Goal: Task Accomplishment & Management: Complete application form

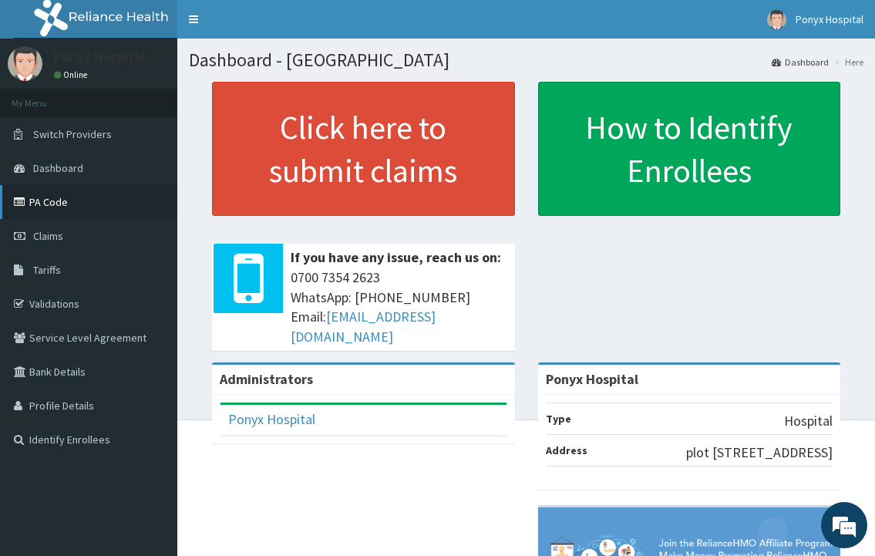
click at [49, 193] on link "PA Code" at bounding box center [88, 202] width 177 height 34
click at [42, 198] on link "PA Code" at bounding box center [88, 202] width 177 height 34
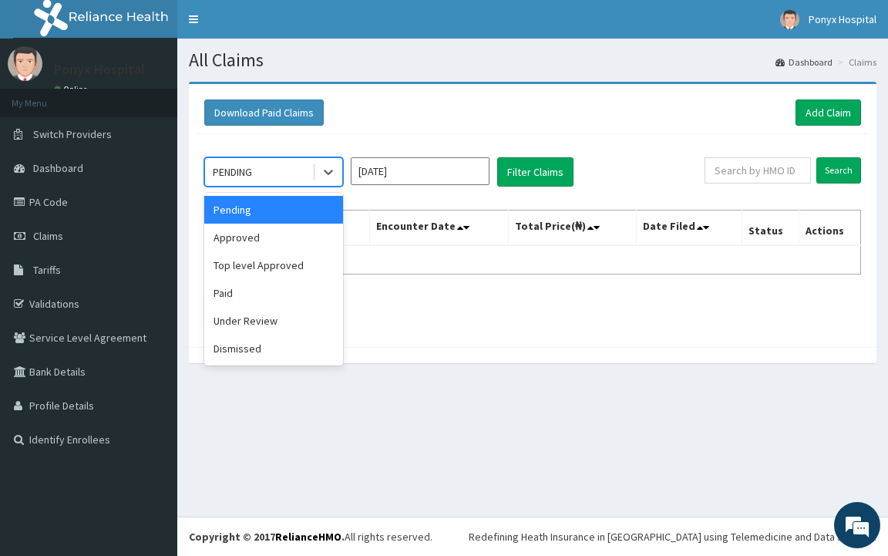
click at [237, 173] on div "PENDING" at bounding box center [232, 171] width 39 height 15
click at [529, 295] on div "option Approved focused, 2 of 6. 6 results available. Use Up and Down to choose…" at bounding box center [533, 236] width 672 height 205
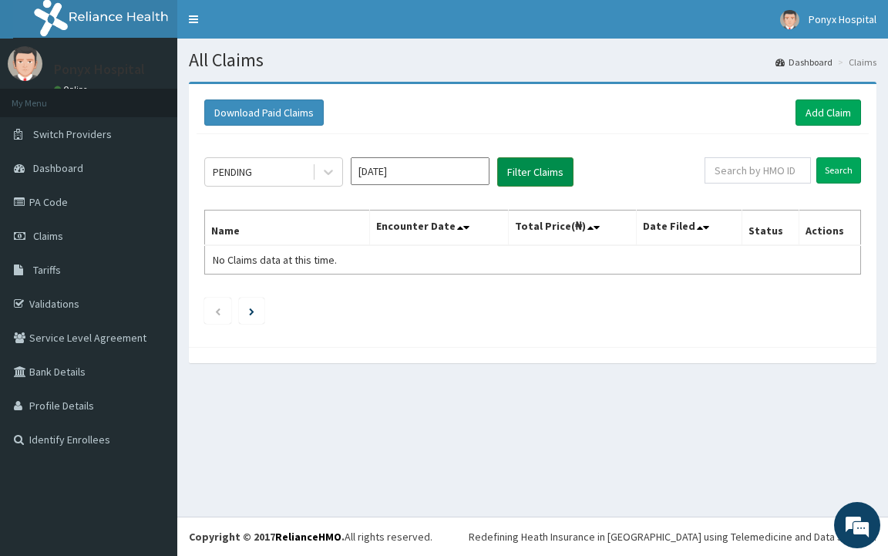
click at [531, 173] on button "Filter Claims" at bounding box center [535, 171] width 76 height 29
click at [526, 173] on button "Filter Claims" at bounding box center [535, 171] width 76 height 29
click at [823, 103] on link "Add Claim" at bounding box center [829, 112] width 66 height 26
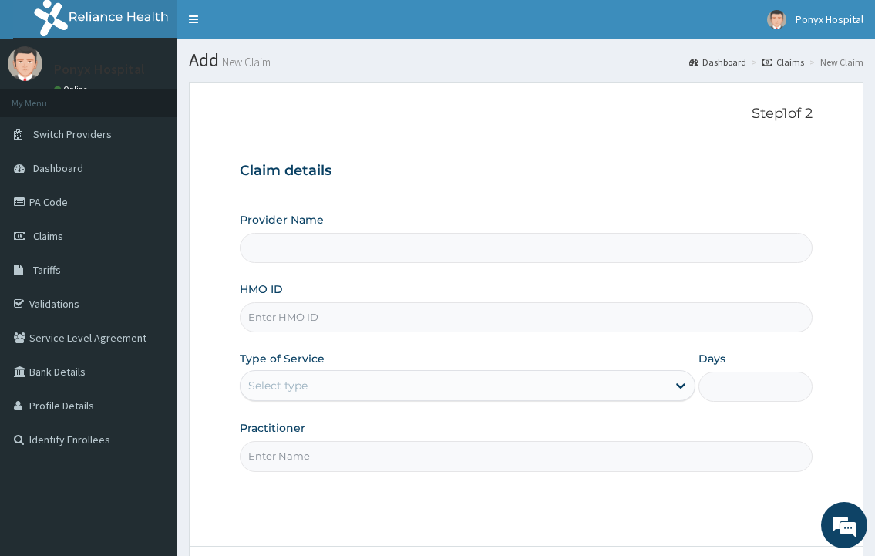
type input "Ponyx Hospital"
drag, startPoint x: 296, startPoint y: 324, endPoint x: 304, endPoint y: 315, distance: 12.0
click at [304, 315] on input "HMO ID" at bounding box center [526, 317] width 572 height 30
type input "bcb/10021/a"
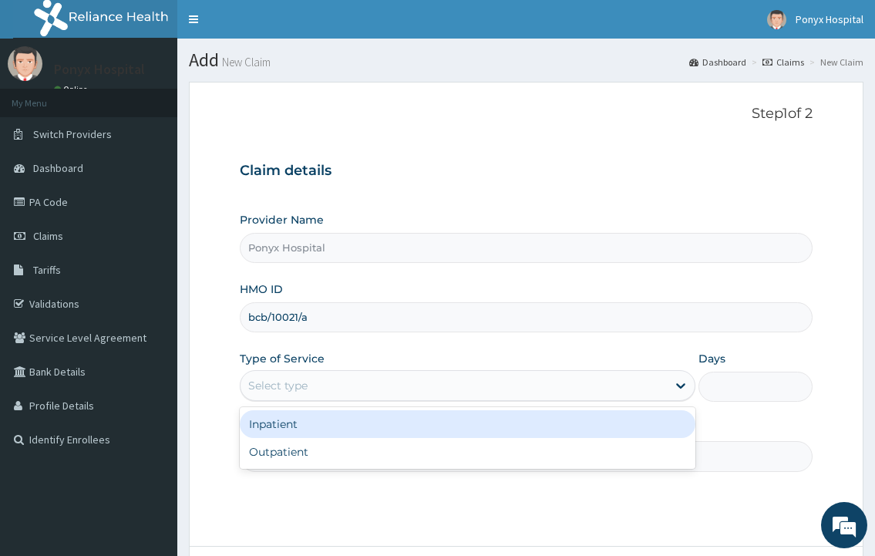
click at [292, 379] on div "Select type" at bounding box center [277, 385] width 59 height 15
click at [297, 426] on div "Inpatient" at bounding box center [467, 424] width 455 height 28
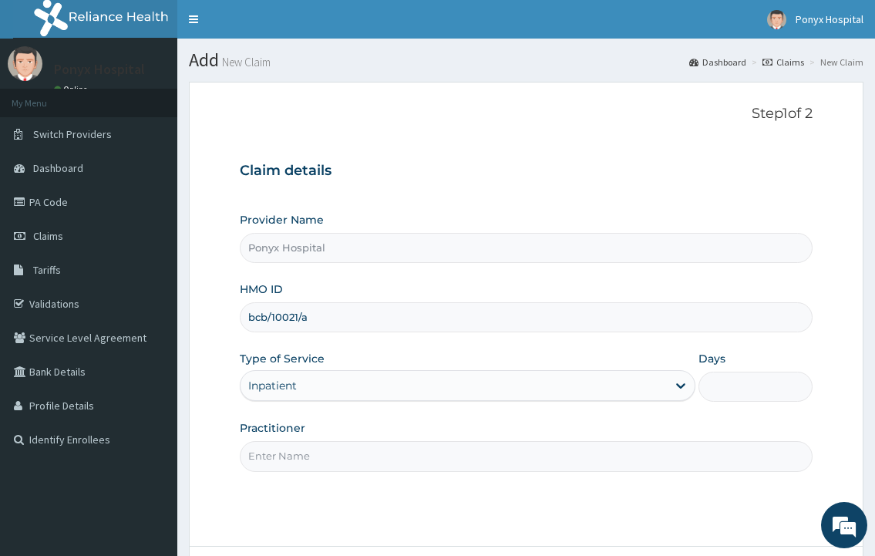
click at [749, 391] on input "Days" at bounding box center [755, 387] width 114 height 30
click at [325, 381] on div "Inpatient" at bounding box center [454, 385] width 426 height 25
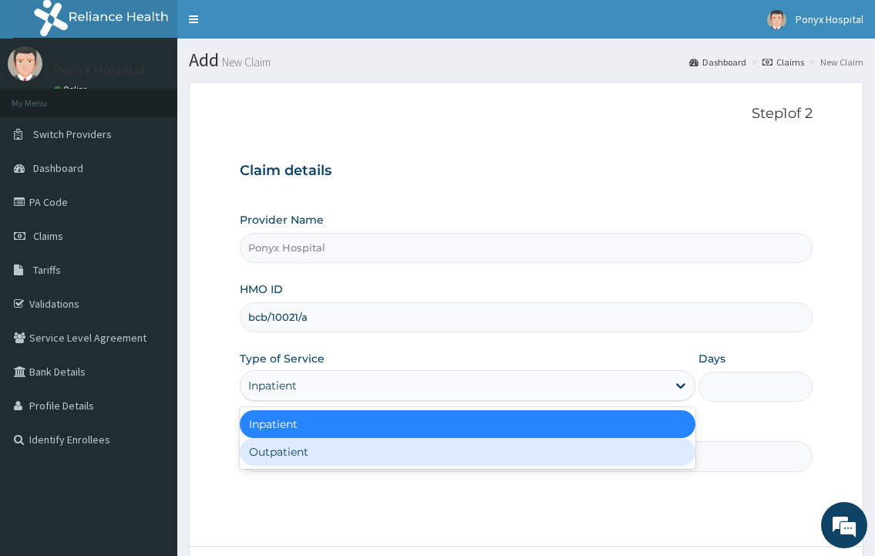
click at [284, 467] on div "Inpatient Outpatient" at bounding box center [467, 438] width 455 height 62
click at [284, 462] on div "Outpatient" at bounding box center [467, 452] width 455 height 28
type input "1"
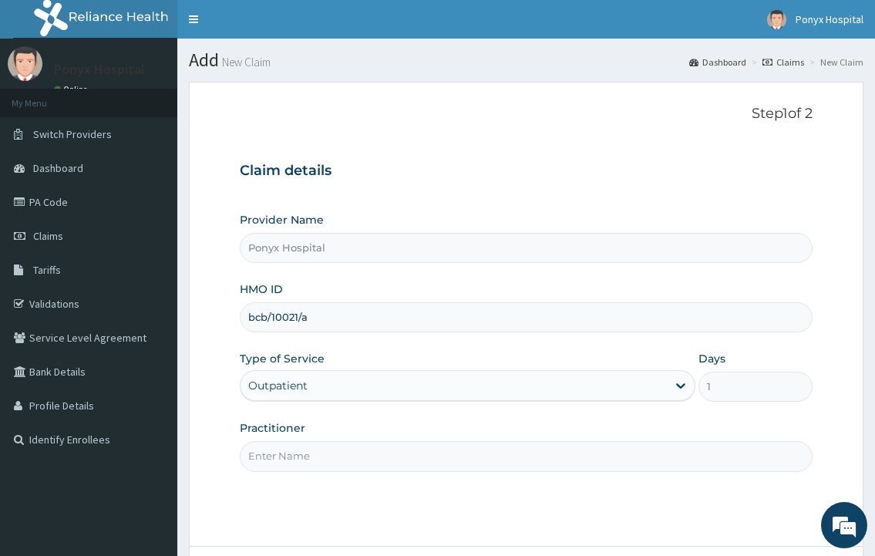
click at [293, 449] on input "Practitioner" at bounding box center [526, 456] width 572 height 30
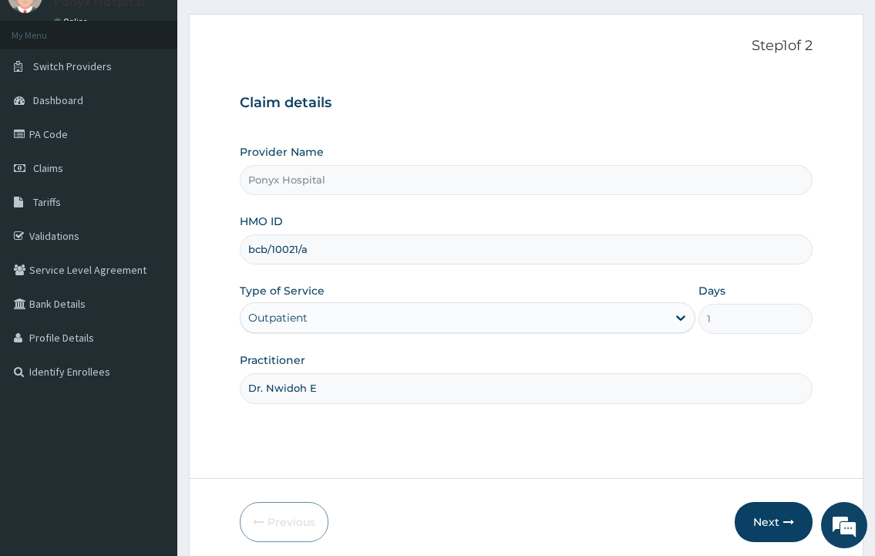
scroll to position [129, 0]
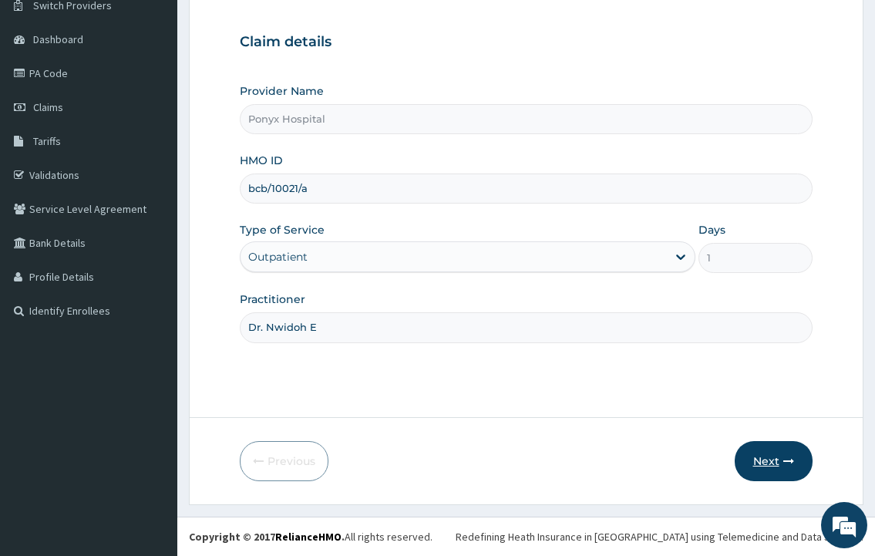
type input "Dr. Nwidoh E"
click at [759, 449] on button "Next" at bounding box center [774, 461] width 78 height 40
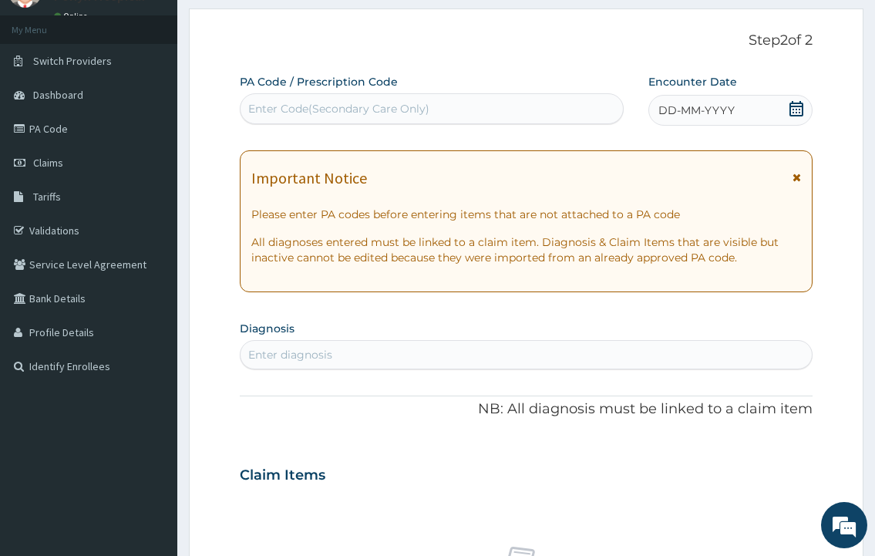
scroll to position [0, 0]
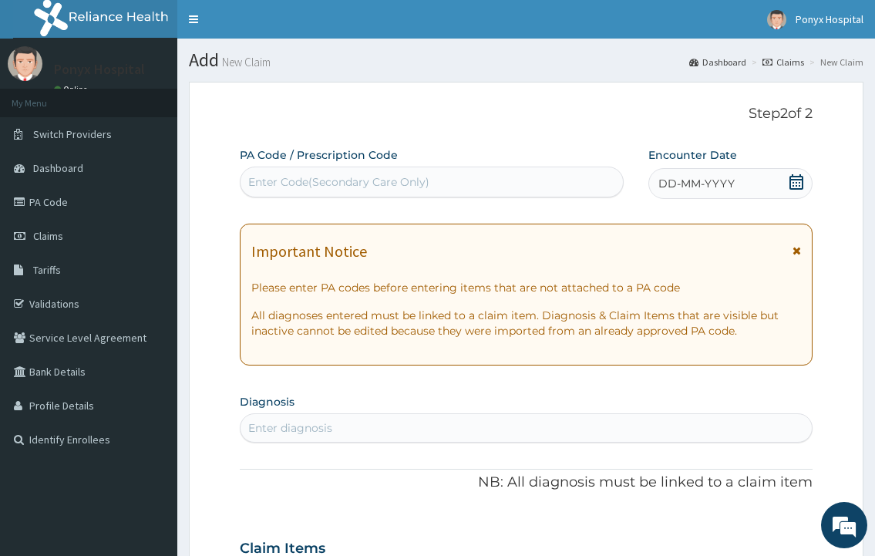
click at [311, 178] on div "Enter Code(Secondary Care Only)" at bounding box center [338, 181] width 181 height 15
click at [311, 185] on div "Enter Code(Secondary Care Only)" at bounding box center [338, 181] width 181 height 15
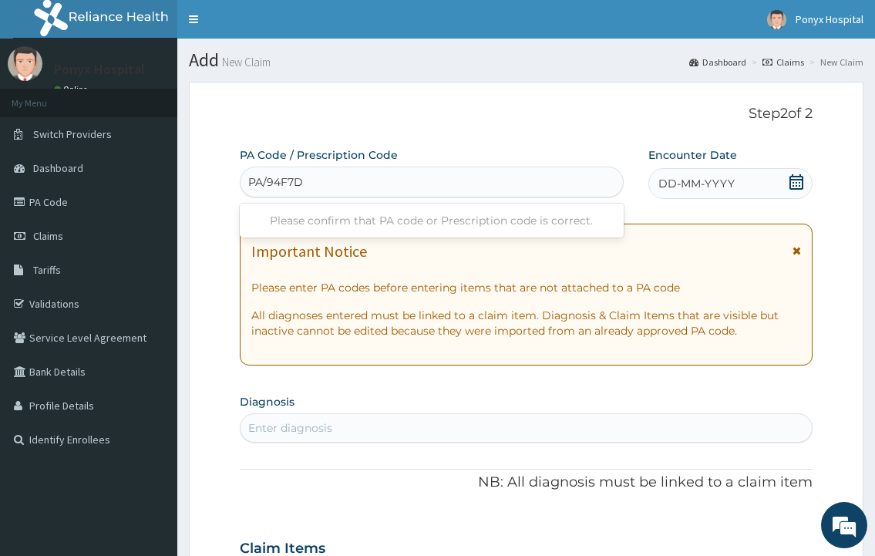
type input "PA/94F7D5"
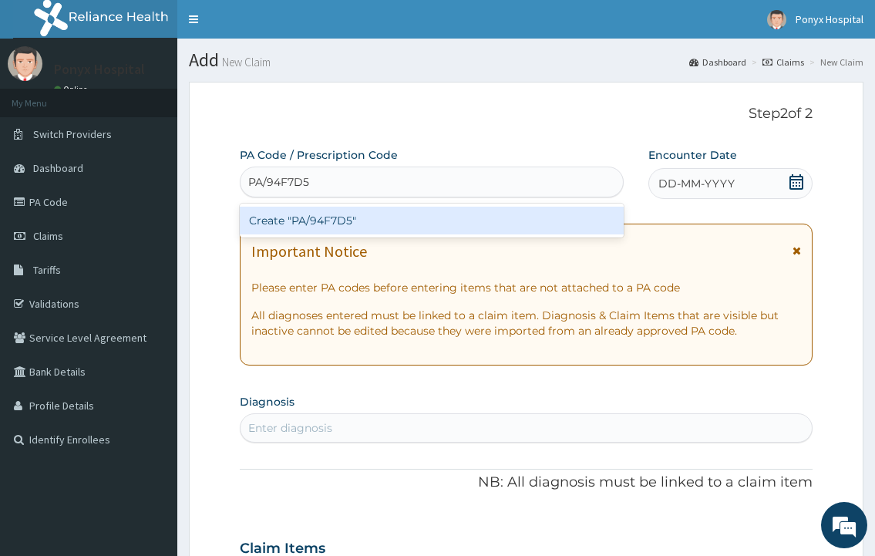
click at [321, 222] on div "Create "PA/94F7D5"" at bounding box center [431, 221] width 383 height 28
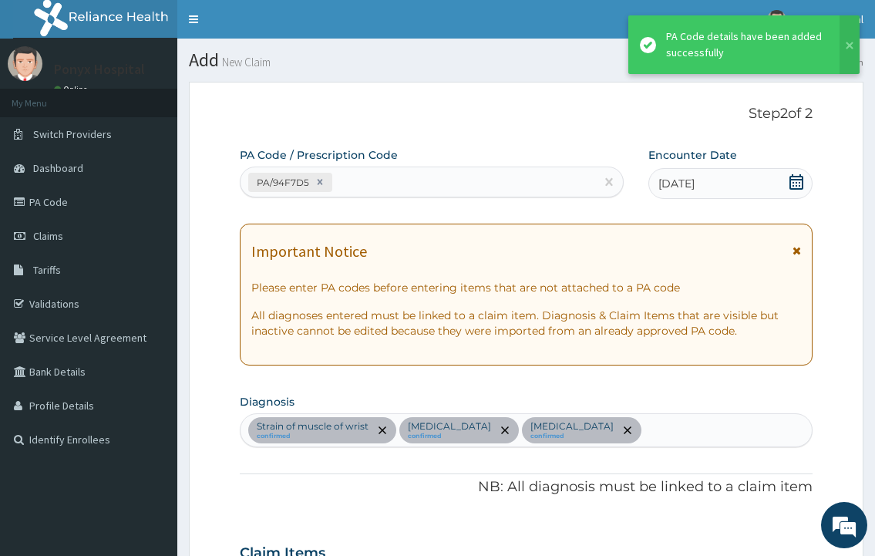
scroll to position [488, 0]
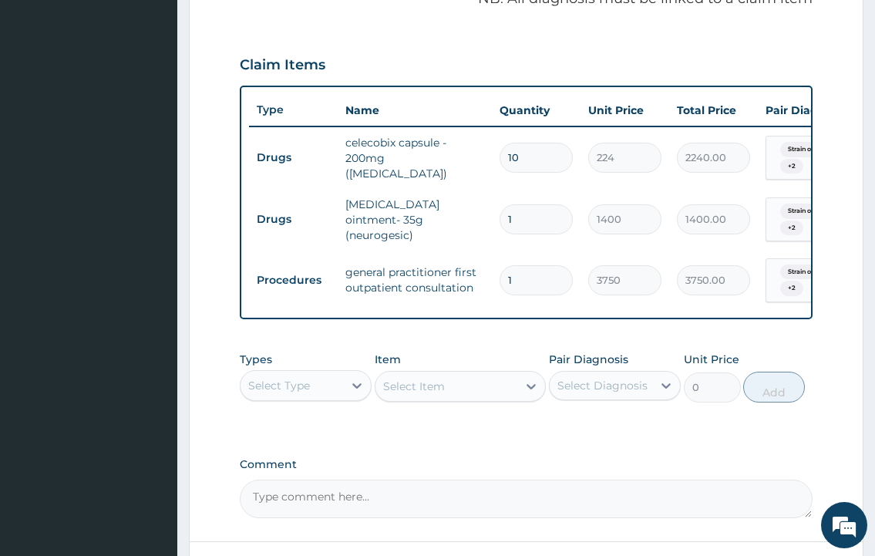
type input "0"
type input "0.00"
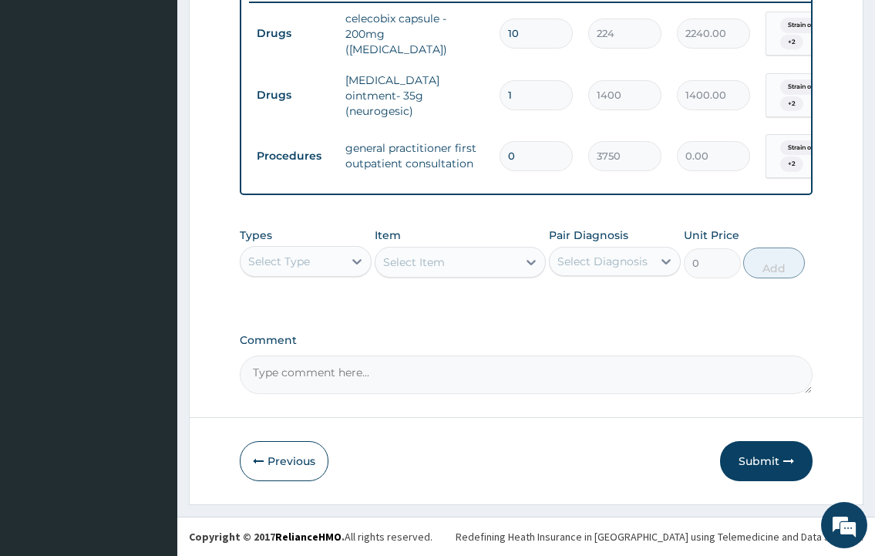
scroll to position [624, 0]
type input "0"
drag, startPoint x: 733, startPoint y: 463, endPoint x: 735, endPoint y: 451, distance: 11.7
click at [735, 450] on button "Submit" at bounding box center [766, 461] width 93 height 40
click at [527, 151] on input "0" at bounding box center [536, 156] width 73 height 30
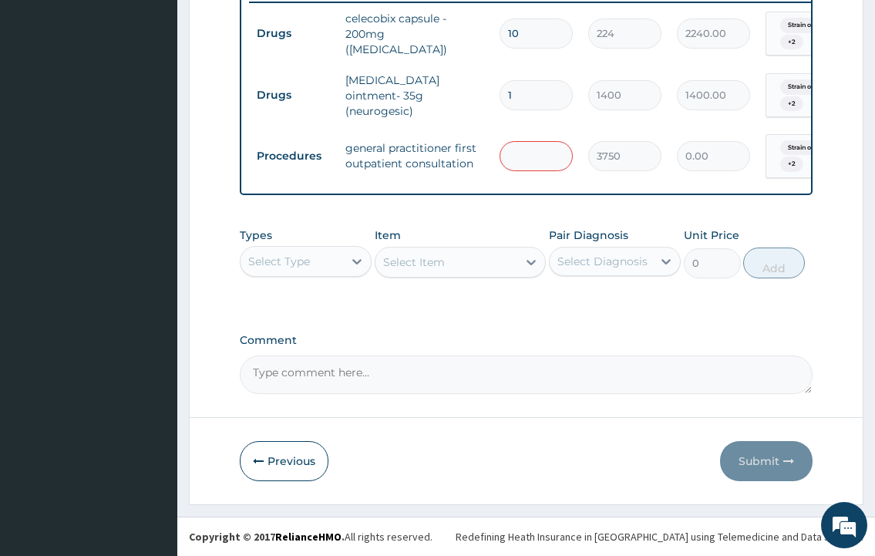
type input "1"
type input "3750.00"
type input "1"
click at [748, 453] on button "Submit" at bounding box center [766, 461] width 93 height 40
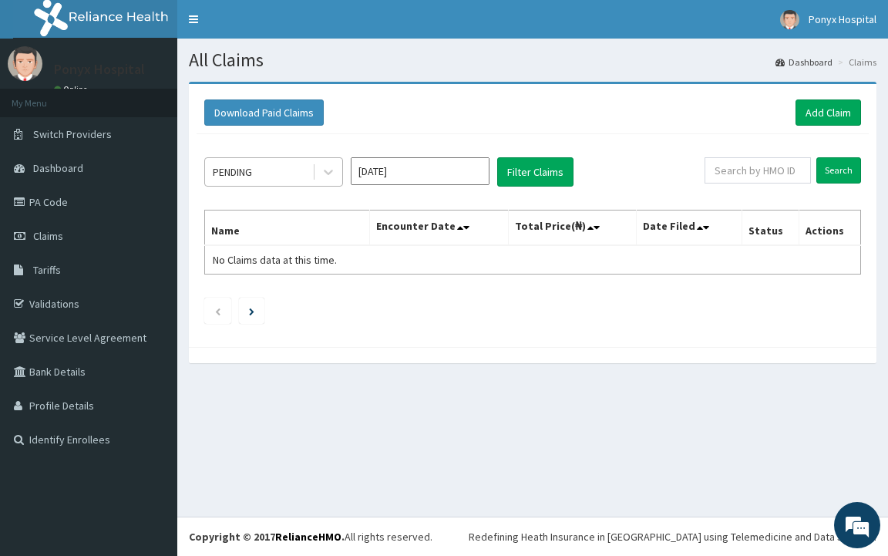
click at [252, 167] on div "PENDING" at bounding box center [232, 171] width 39 height 15
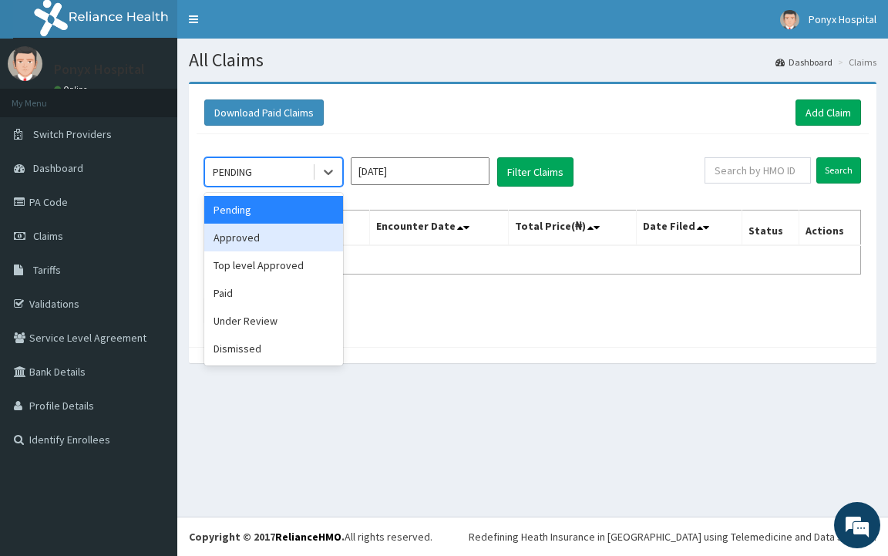
click at [256, 243] on div "Approved" at bounding box center [273, 238] width 139 height 28
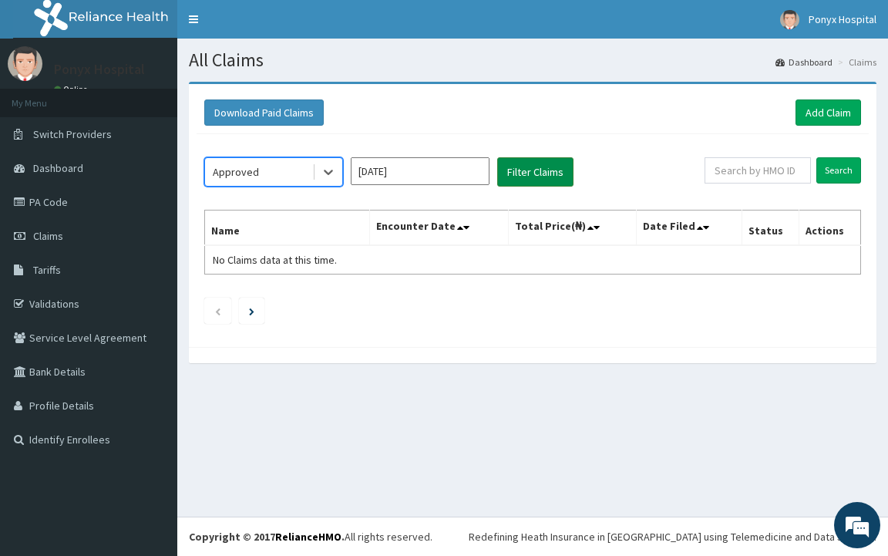
click at [506, 173] on button "Filter Claims" at bounding box center [535, 171] width 76 height 29
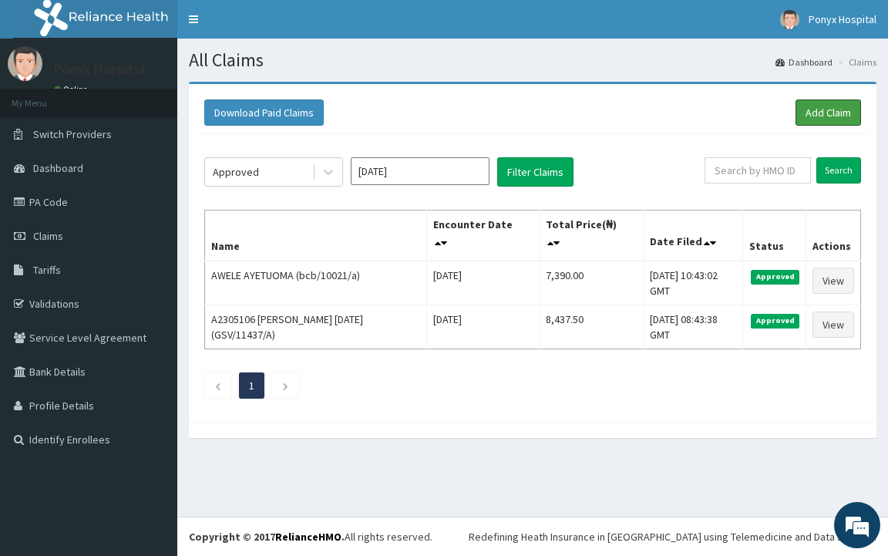
drag, startPoint x: 823, startPoint y: 118, endPoint x: 823, endPoint y: 130, distance: 11.6
click at [823, 118] on link "Add Claim" at bounding box center [829, 112] width 66 height 26
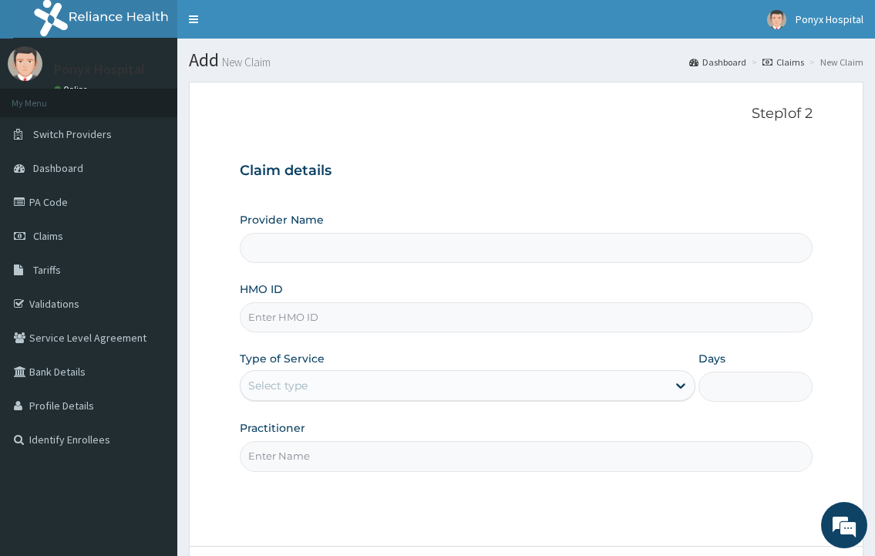
type input "Ponyx Hospital"
click at [330, 326] on input "HMO ID" at bounding box center [526, 317] width 572 height 30
type input "epf/10002/a"
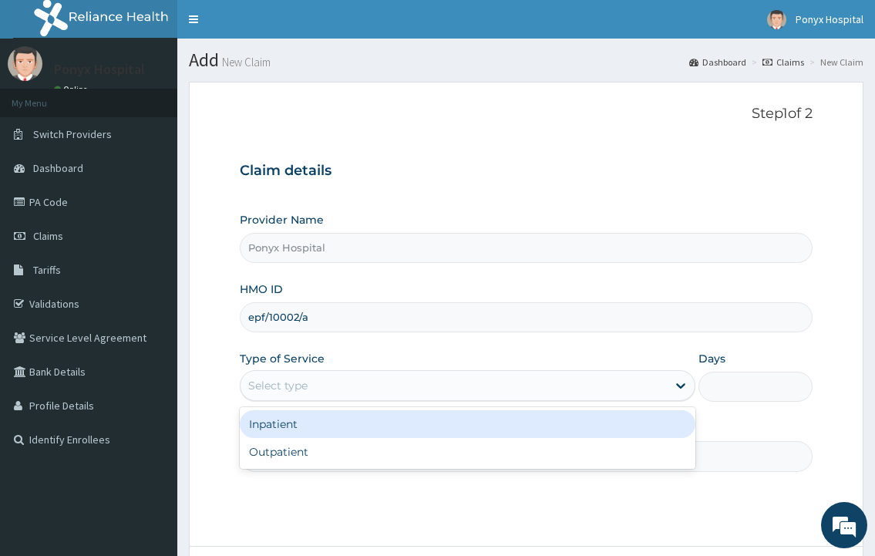
click at [331, 391] on div "Select type" at bounding box center [454, 385] width 426 height 25
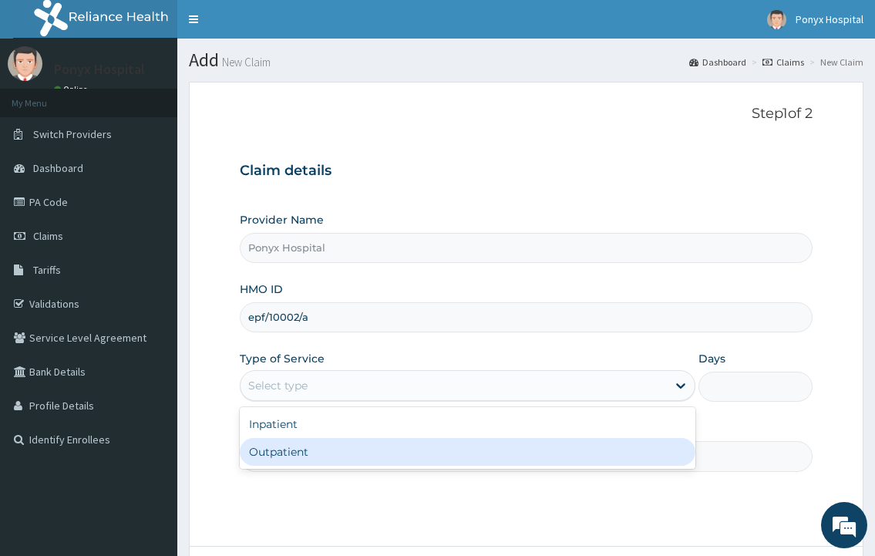
click at [297, 452] on div "Outpatient" at bounding box center [467, 452] width 455 height 28
type input "1"
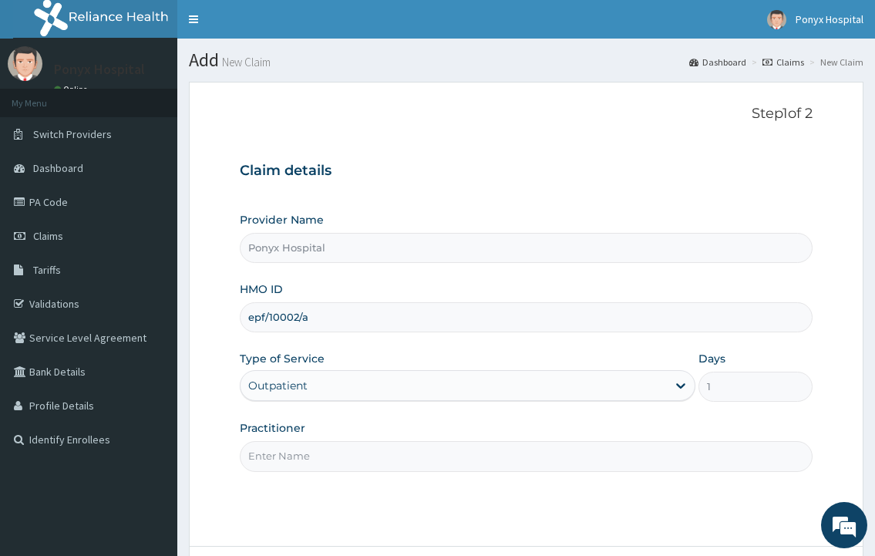
click at [301, 453] on input "Practitioner" at bounding box center [526, 456] width 572 height 30
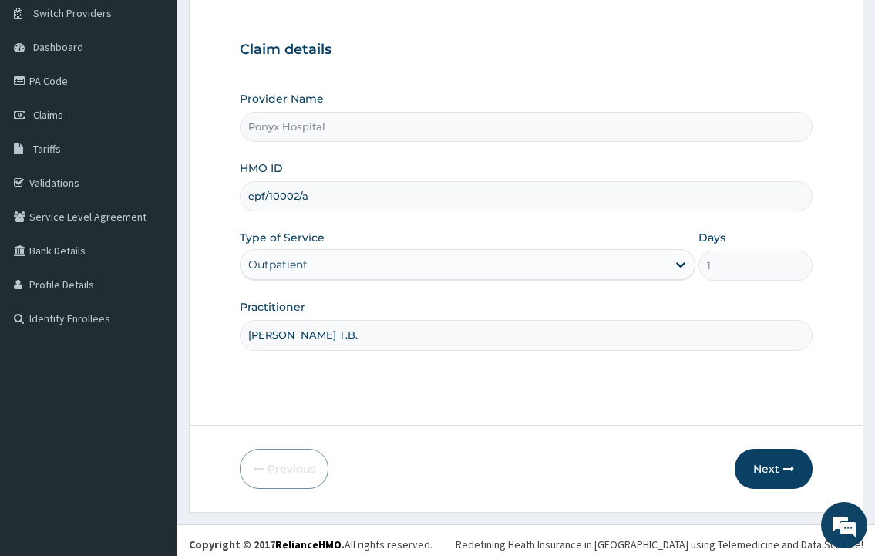
scroll to position [129, 0]
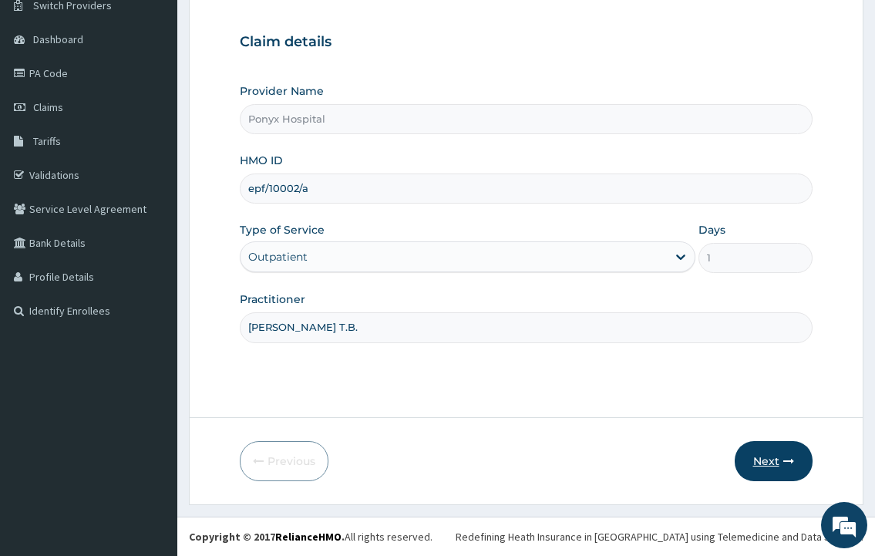
type input "Dr. Ezechukwu T.B."
click at [767, 456] on button "Next" at bounding box center [774, 461] width 78 height 40
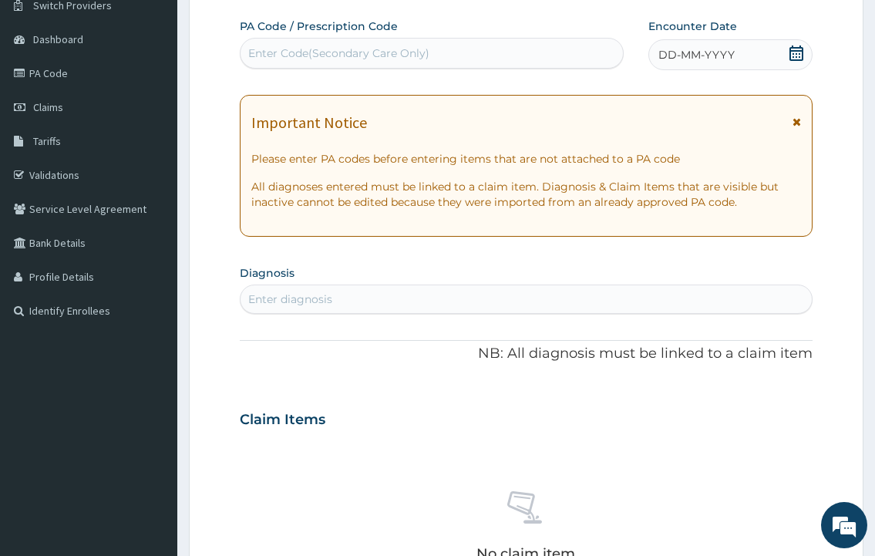
click at [281, 60] on div "Enter Code(Secondary Care Only)" at bounding box center [338, 52] width 181 height 15
type input "PA/9EA3DE"
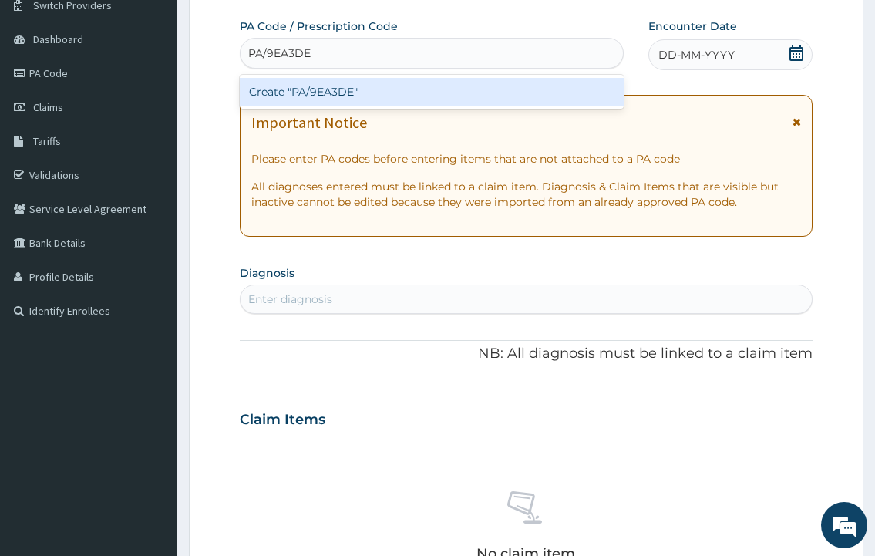
click at [312, 97] on div "Create "PA/9EA3DE"" at bounding box center [431, 92] width 383 height 28
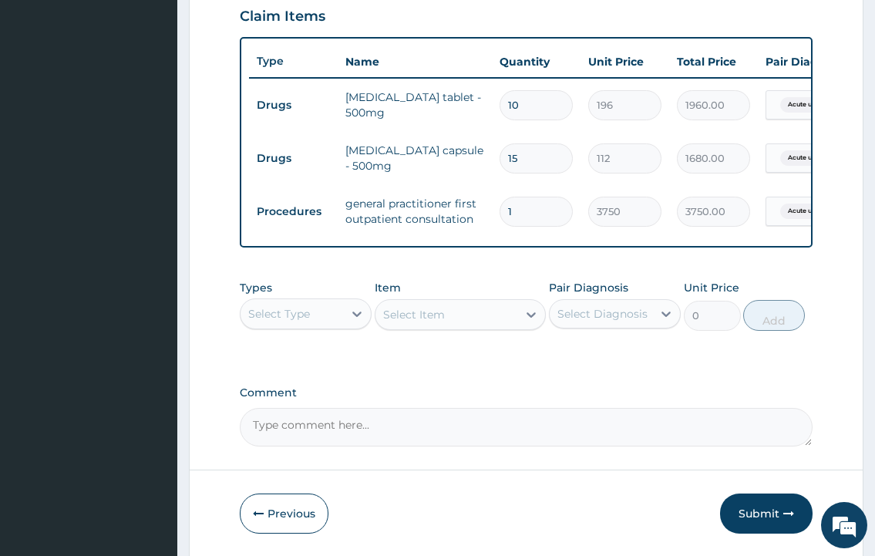
scroll to position [602, 0]
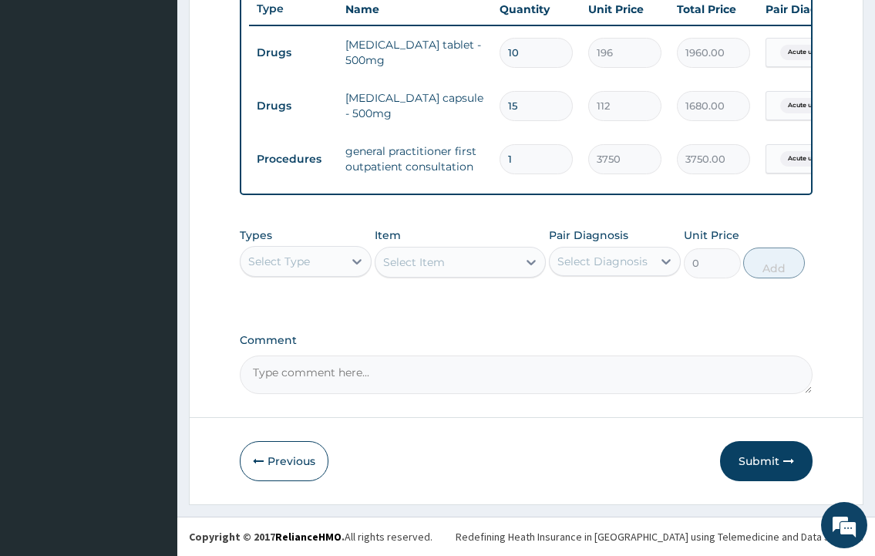
click at [755, 463] on button "Submit" at bounding box center [766, 461] width 93 height 40
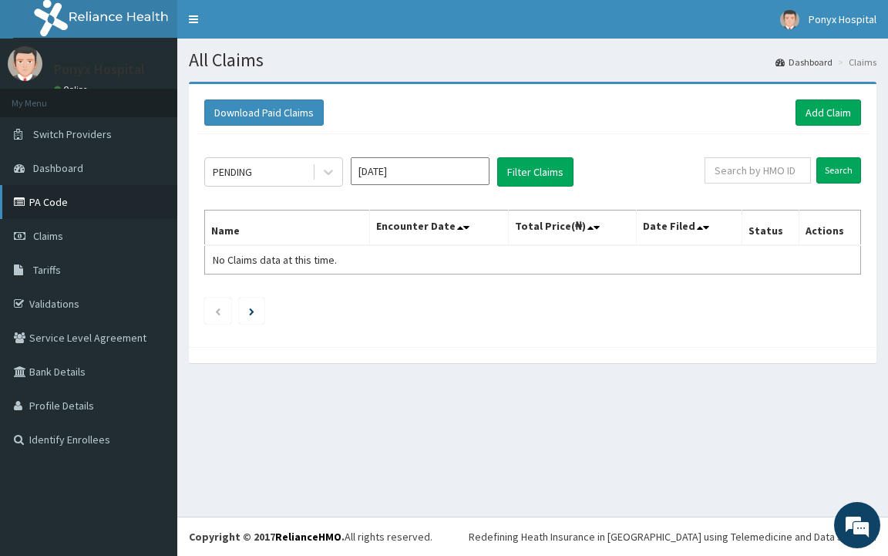
click at [30, 199] on link "PA Code" at bounding box center [88, 202] width 177 height 34
click at [843, 110] on link "Add Claim" at bounding box center [829, 112] width 66 height 26
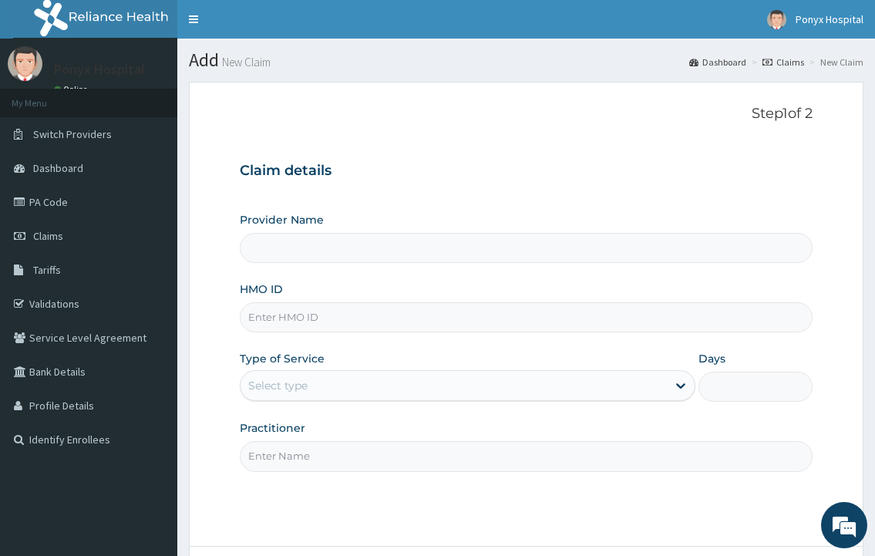
type input "Ponyx Hospital"
click at [254, 325] on input "HMO ID" at bounding box center [526, 317] width 572 height 30
type input "smp/10034/a"
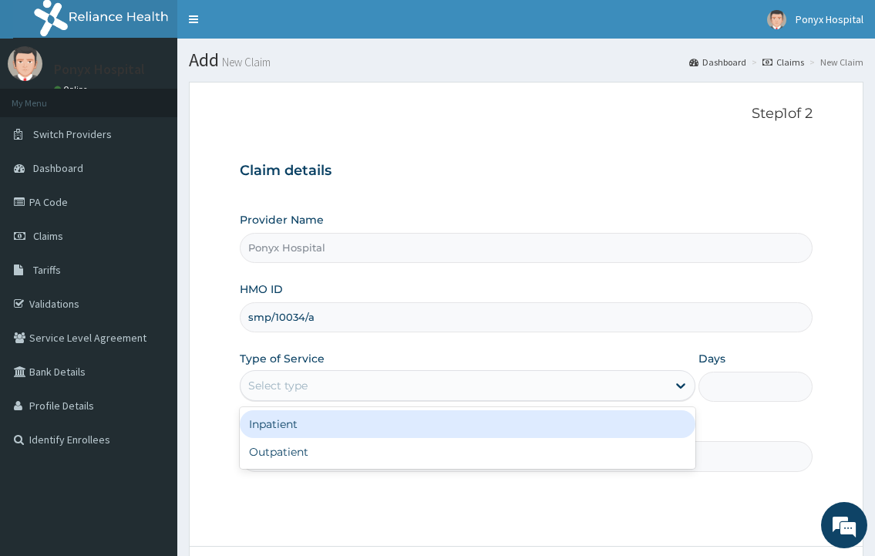
drag, startPoint x: 454, startPoint y: 377, endPoint x: 390, endPoint y: 420, distance: 77.2
click at [454, 377] on div "Select type" at bounding box center [454, 385] width 426 height 25
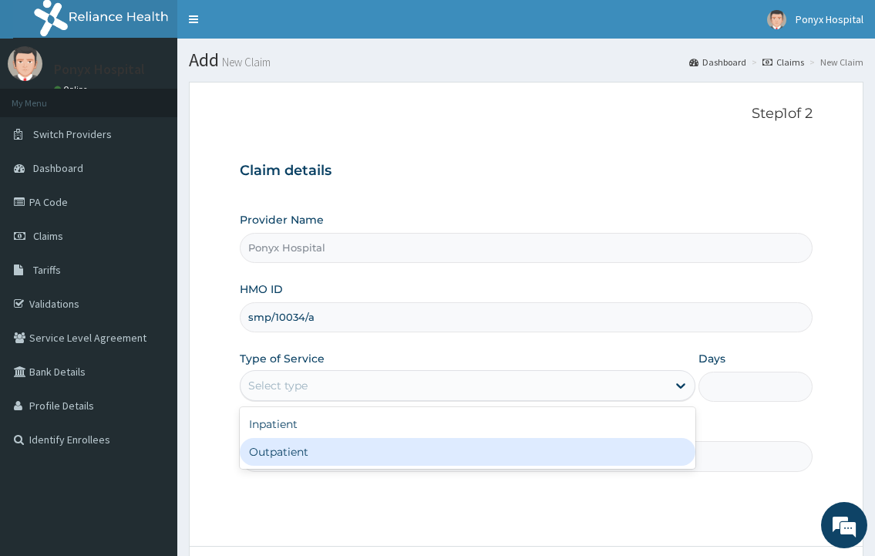
click at [284, 456] on div "Outpatient" at bounding box center [467, 452] width 455 height 28
type input "1"
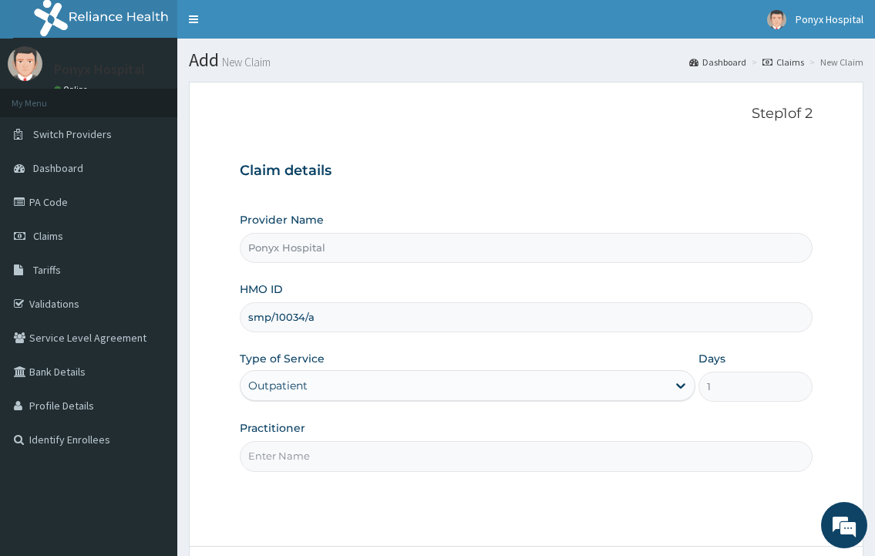
click at [282, 455] on input "Practitioner" at bounding box center [526, 456] width 572 height 30
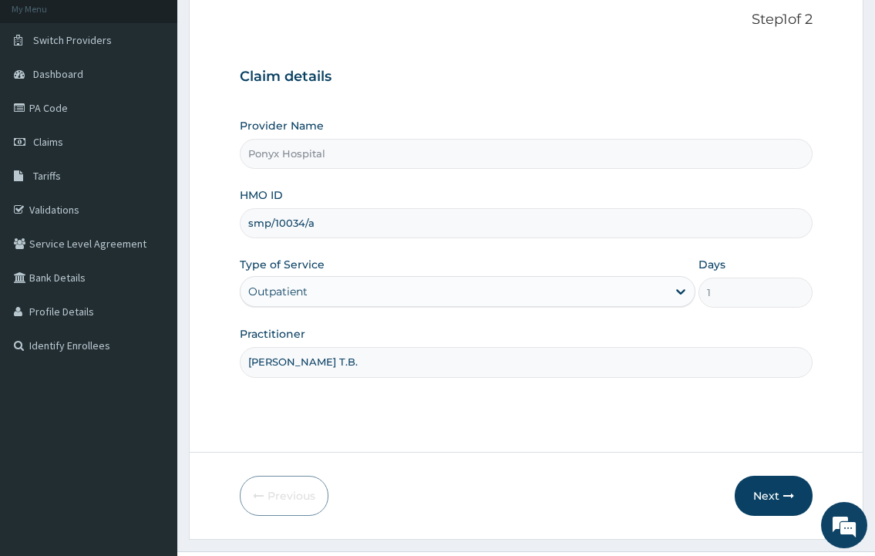
scroll to position [129, 0]
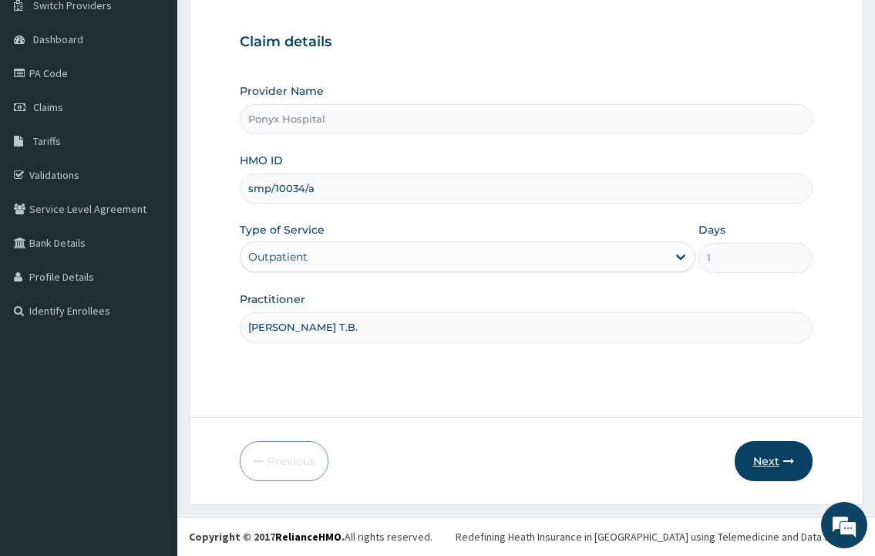
type input "Dr. Ezechukwu T.B."
click at [765, 453] on button "Next" at bounding box center [774, 461] width 78 height 40
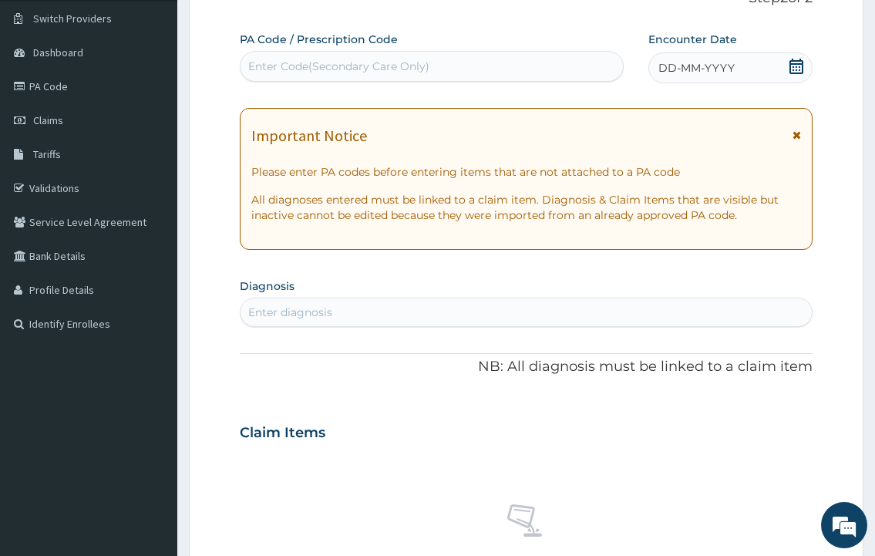
scroll to position [0, 0]
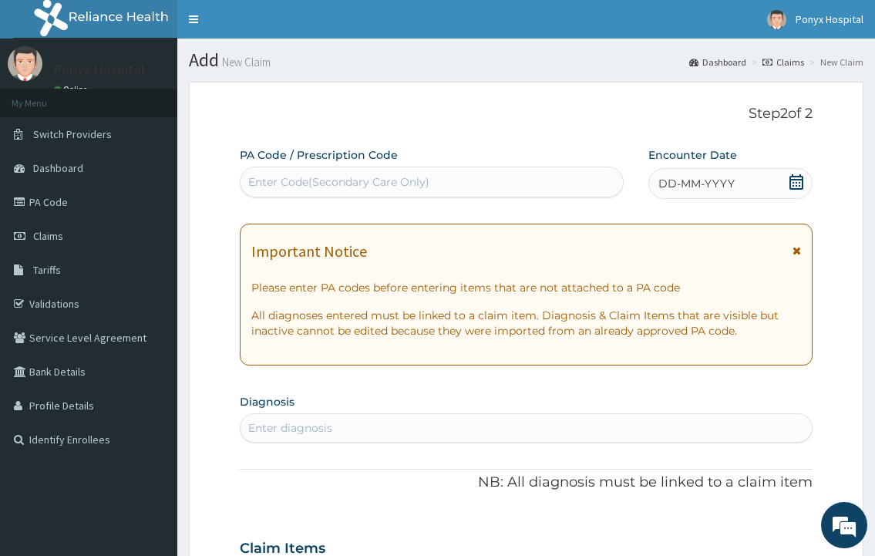
click at [251, 172] on div "Enter Code(Secondary Care Only)" at bounding box center [432, 182] width 382 height 25
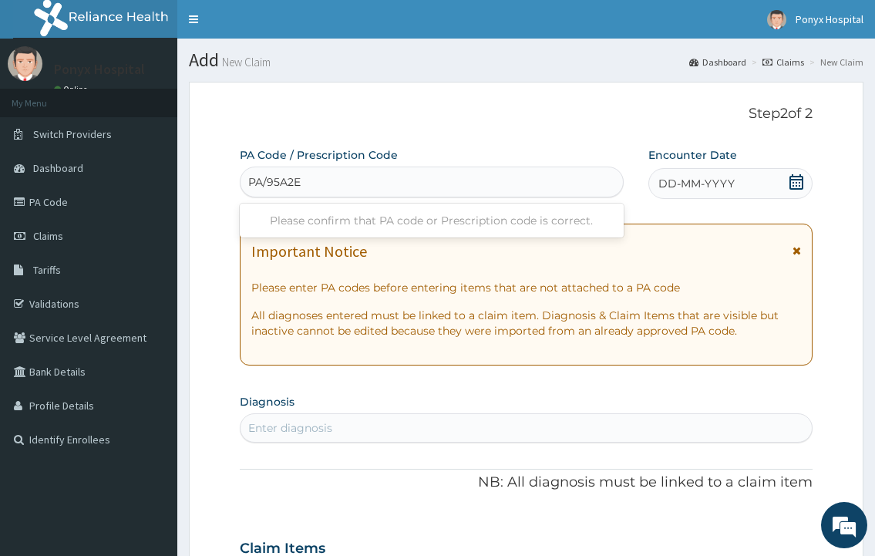
type input "PA/95A2EE"
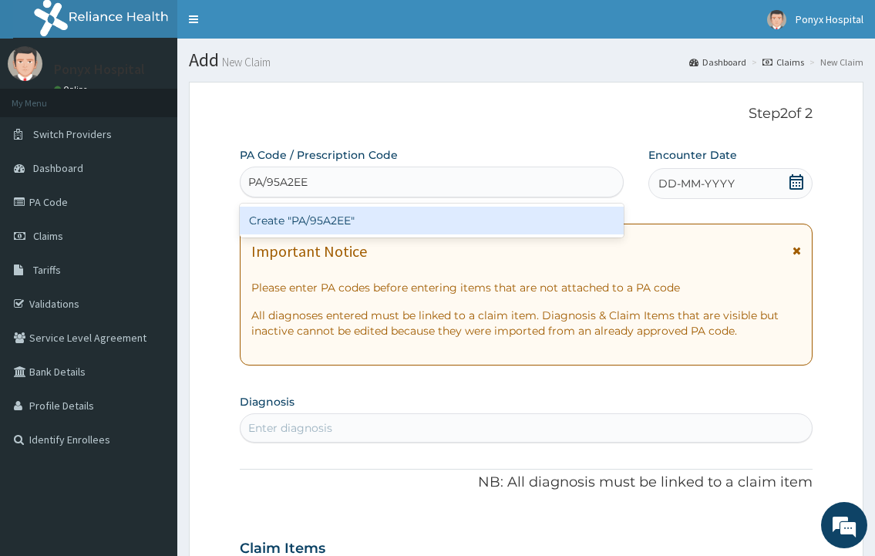
click at [321, 217] on div "Create "PA/95A2EE"" at bounding box center [431, 221] width 383 height 28
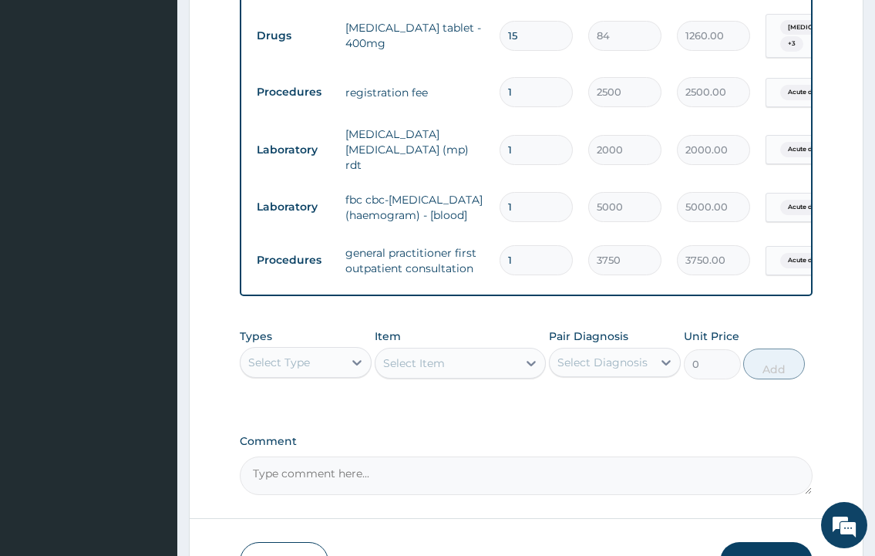
scroll to position [1045, 0]
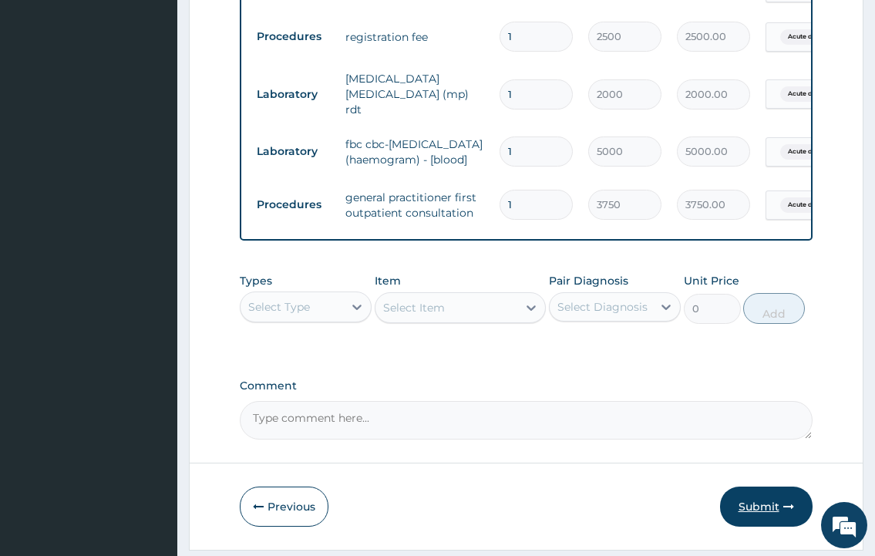
click at [746, 486] on button "Submit" at bounding box center [766, 506] width 93 height 40
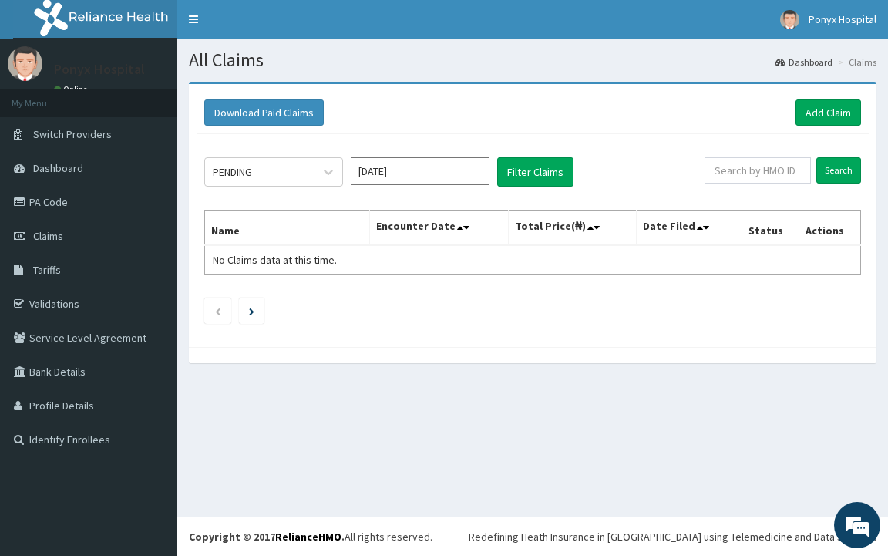
click at [204, 166] on div "PENDING [DATE] Filter Claims Search Name Encounter Date Total Price(₦) Date Fil…" at bounding box center [533, 236] width 672 height 205
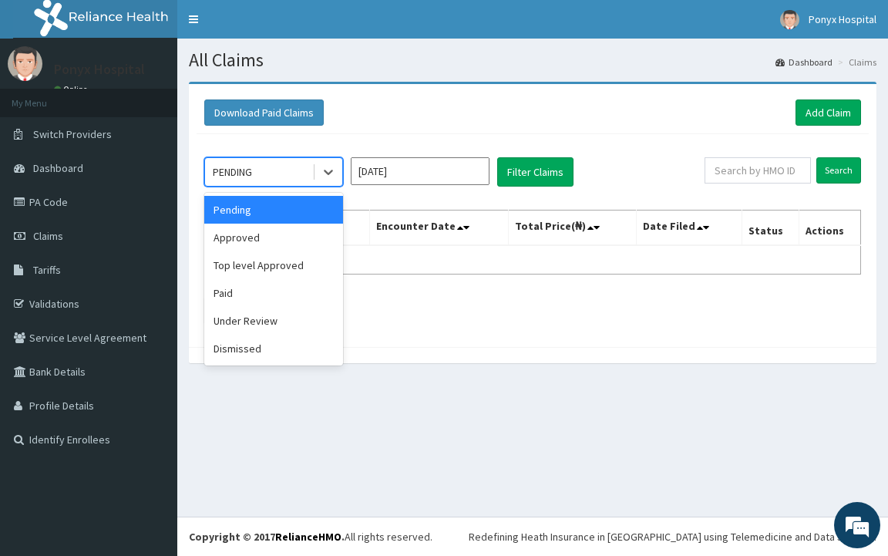
click at [218, 169] on div "PENDING" at bounding box center [232, 171] width 39 height 15
drag, startPoint x: 241, startPoint y: 292, endPoint x: 212, endPoint y: 240, distance: 59.7
click at [241, 292] on div "Paid" at bounding box center [273, 293] width 139 height 28
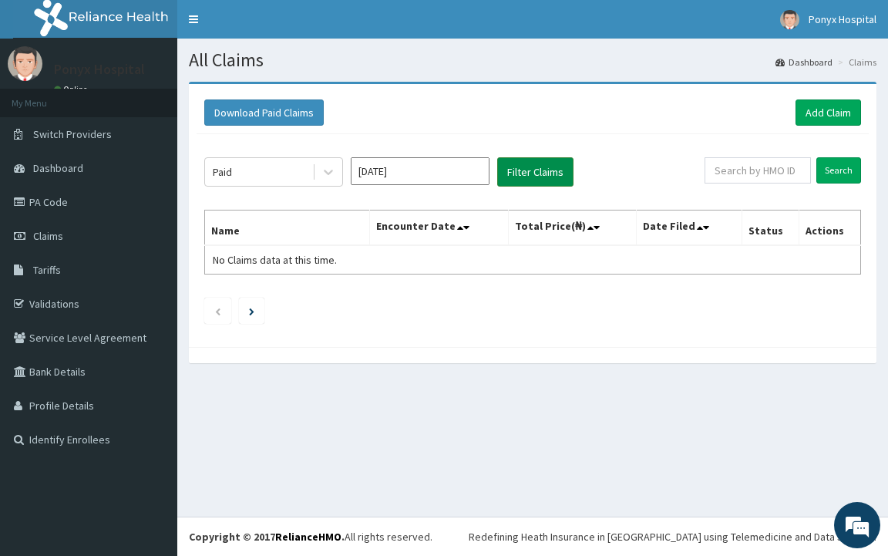
click at [560, 164] on button "Filter Claims" at bounding box center [535, 171] width 76 height 29
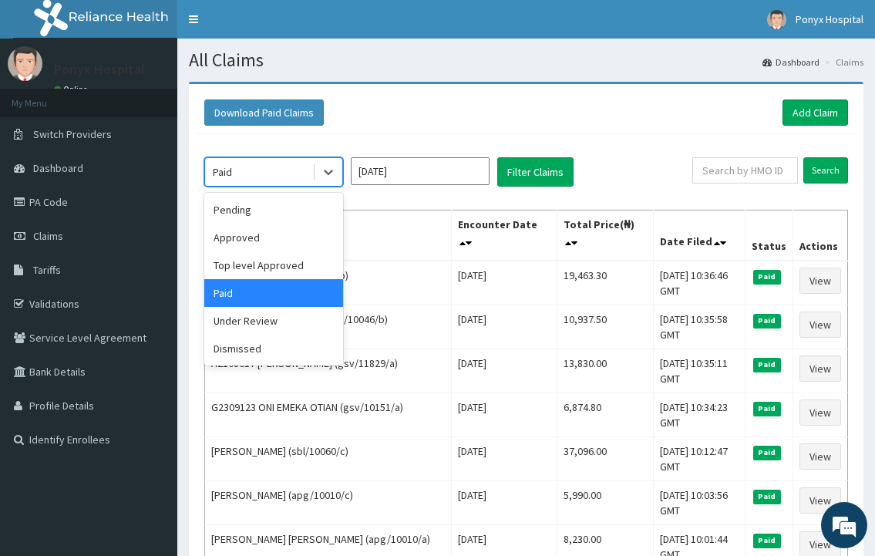
click at [245, 178] on div "Paid" at bounding box center [258, 172] width 107 height 25
click at [241, 209] on div "Pending" at bounding box center [273, 210] width 139 height 28
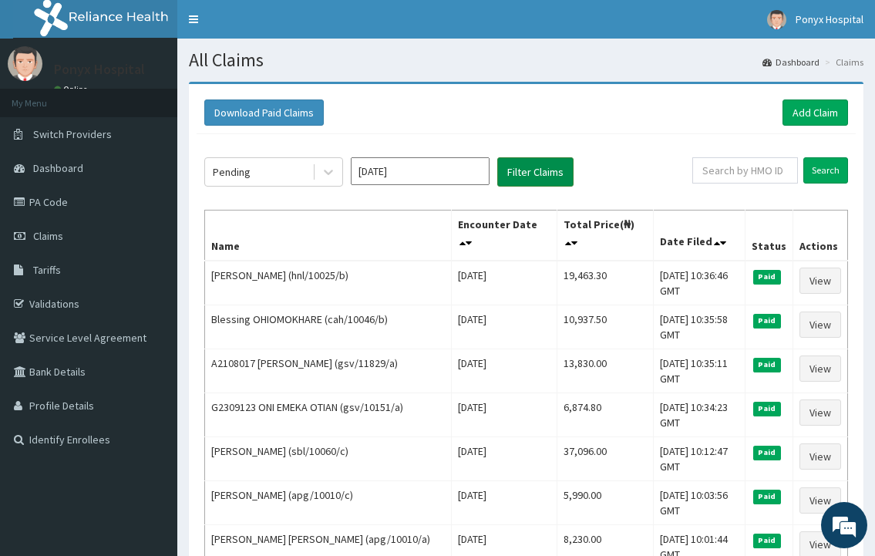
click at [523, 170] on button "Filter Claims" at bounding box center [535, 171] width 76 height 29
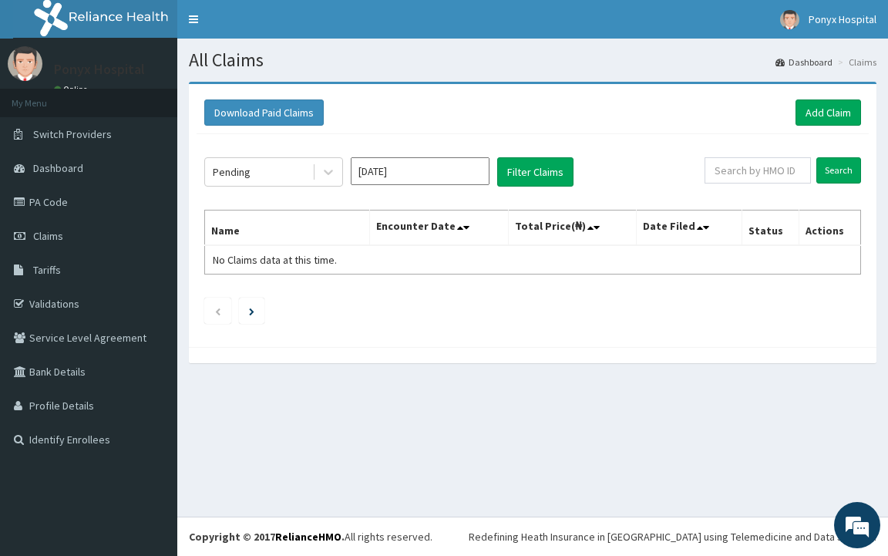
click at [294, 156] on div "Pending [DATE] Filter Claims Search Name Encounter Date Total Price(₦) Date Fil…" at bounding box center [533, 236] width 672 height 205
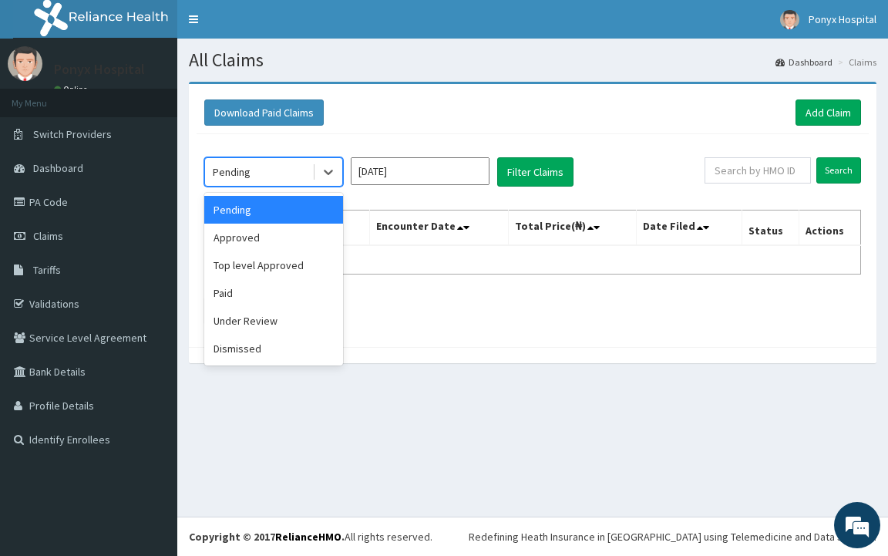
click at [278, 177] on div "Pending" at bounding box center [258, 172] width 107 height 25
click at [242, 326] on div "Under Review" at bounding box center [273, 321] width 139 height 28
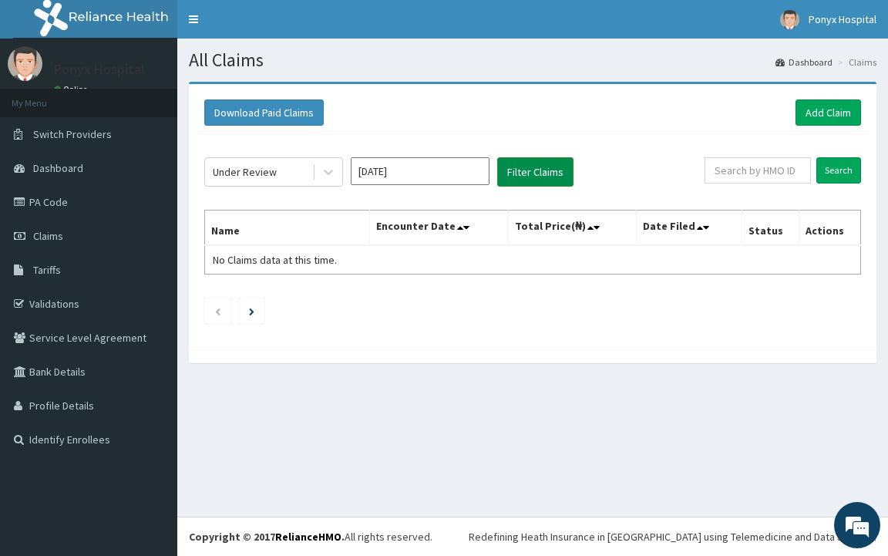
click at [557, 170] on button "Filter Claims" at bounding box center [535, 171] width 76 height 29
